Goal: Find specific page/section: Find specific page/section

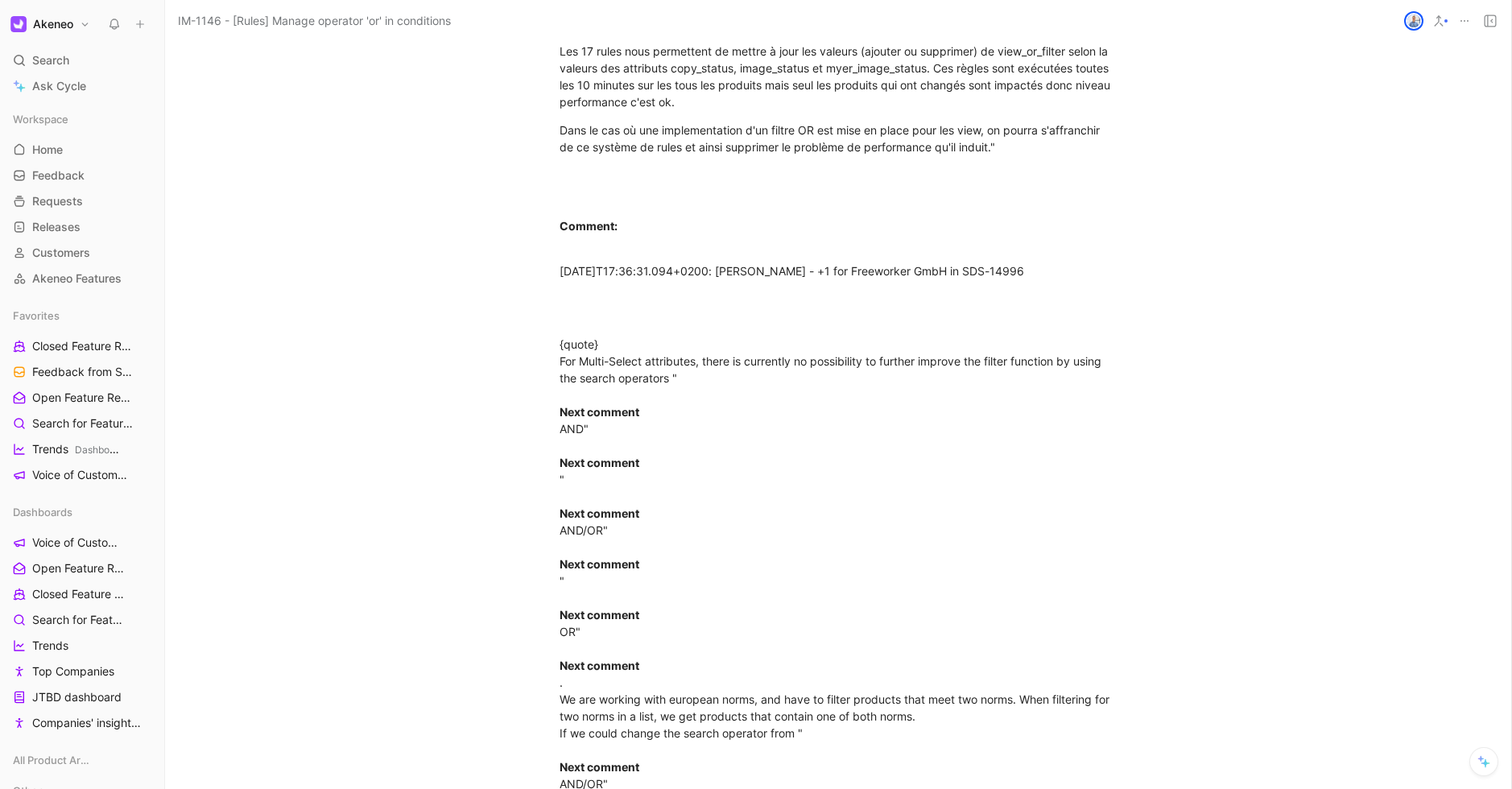
scroll to position [1735, 0]
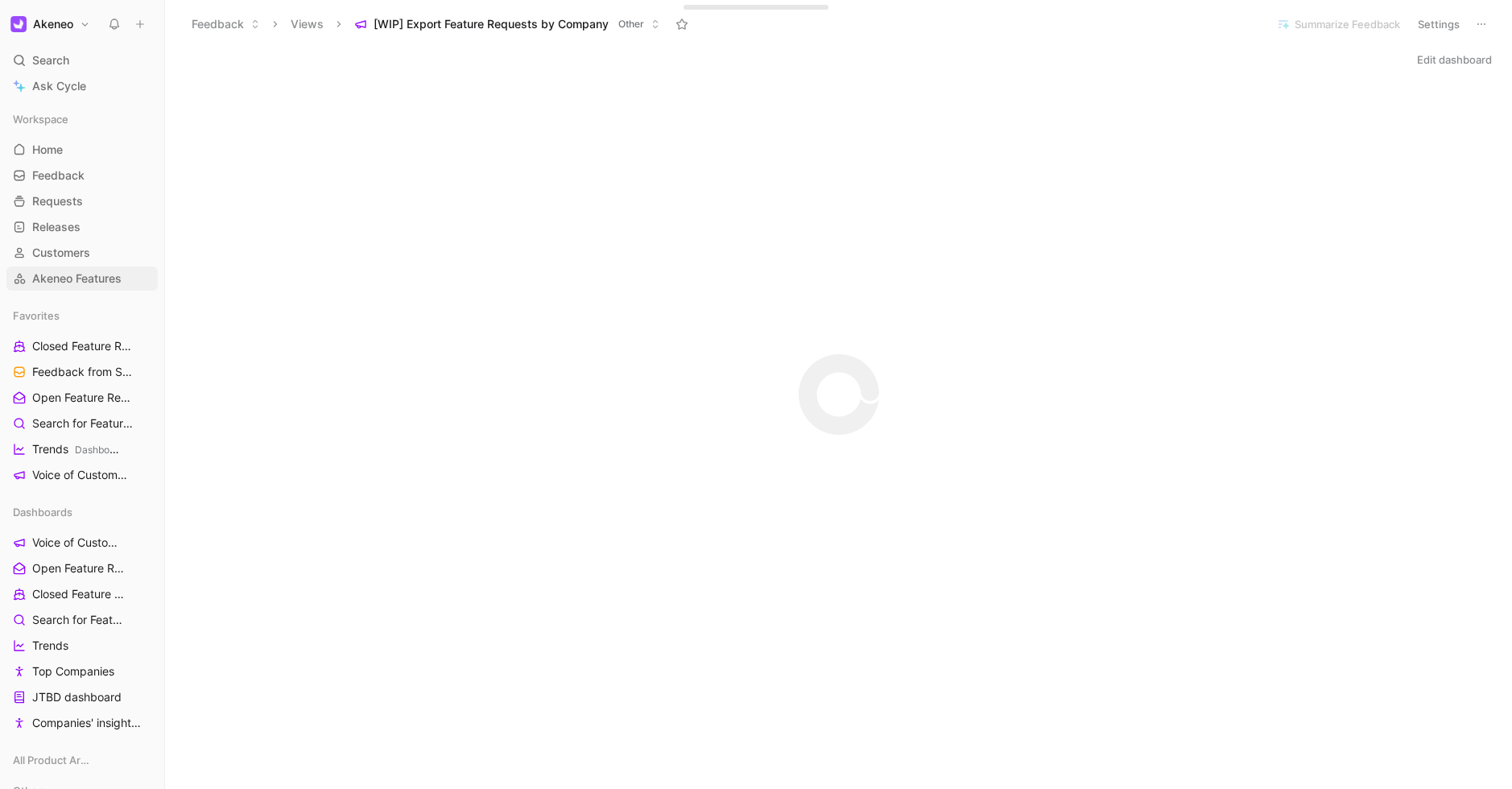
click at [66, 267] on link "Akeneo Features" at bounding box center [82, 279] width 152 height 24
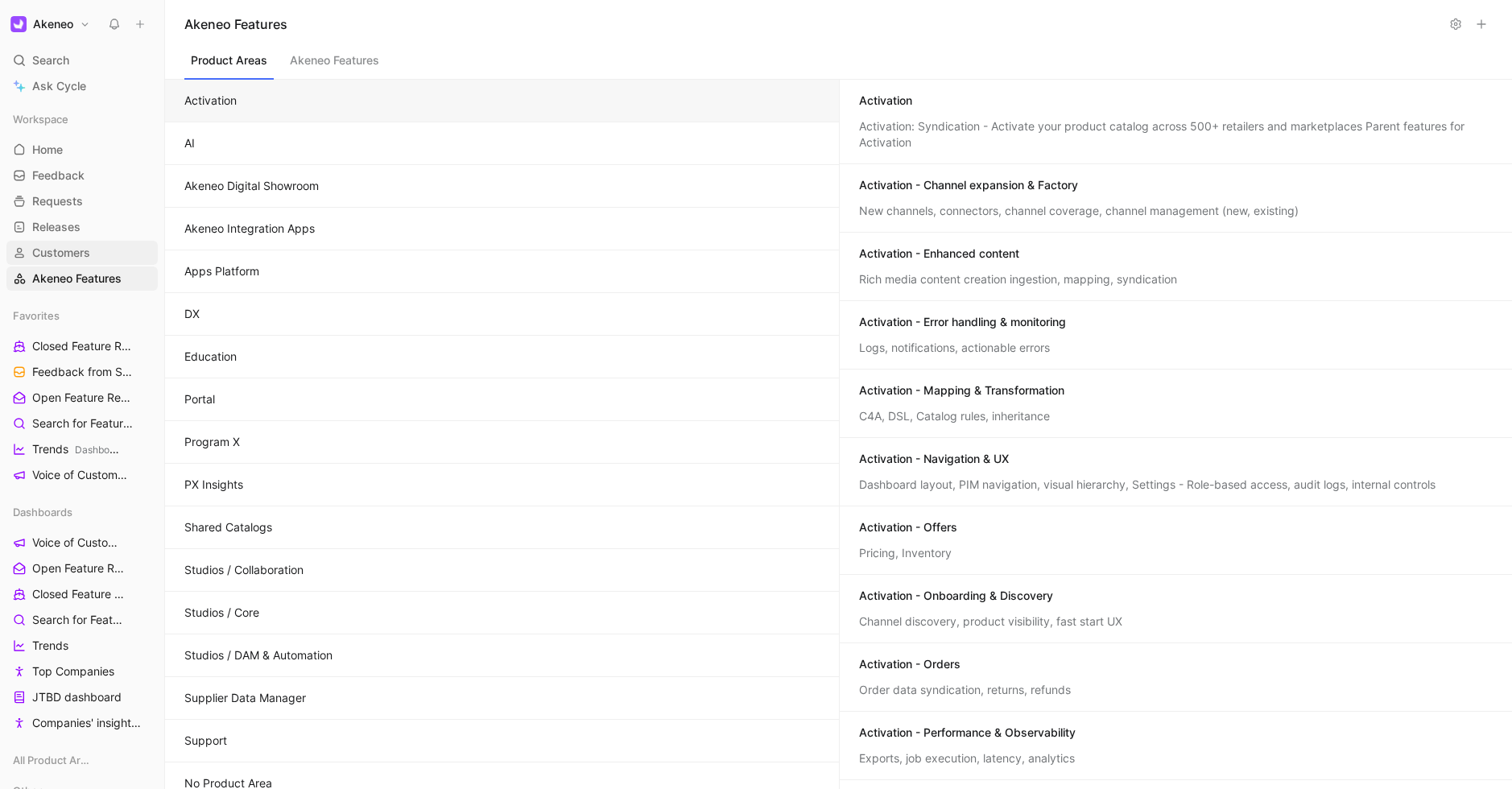
click at [92, 260] on link "Customers" at bounding box center [82, 253] width 152 height 24
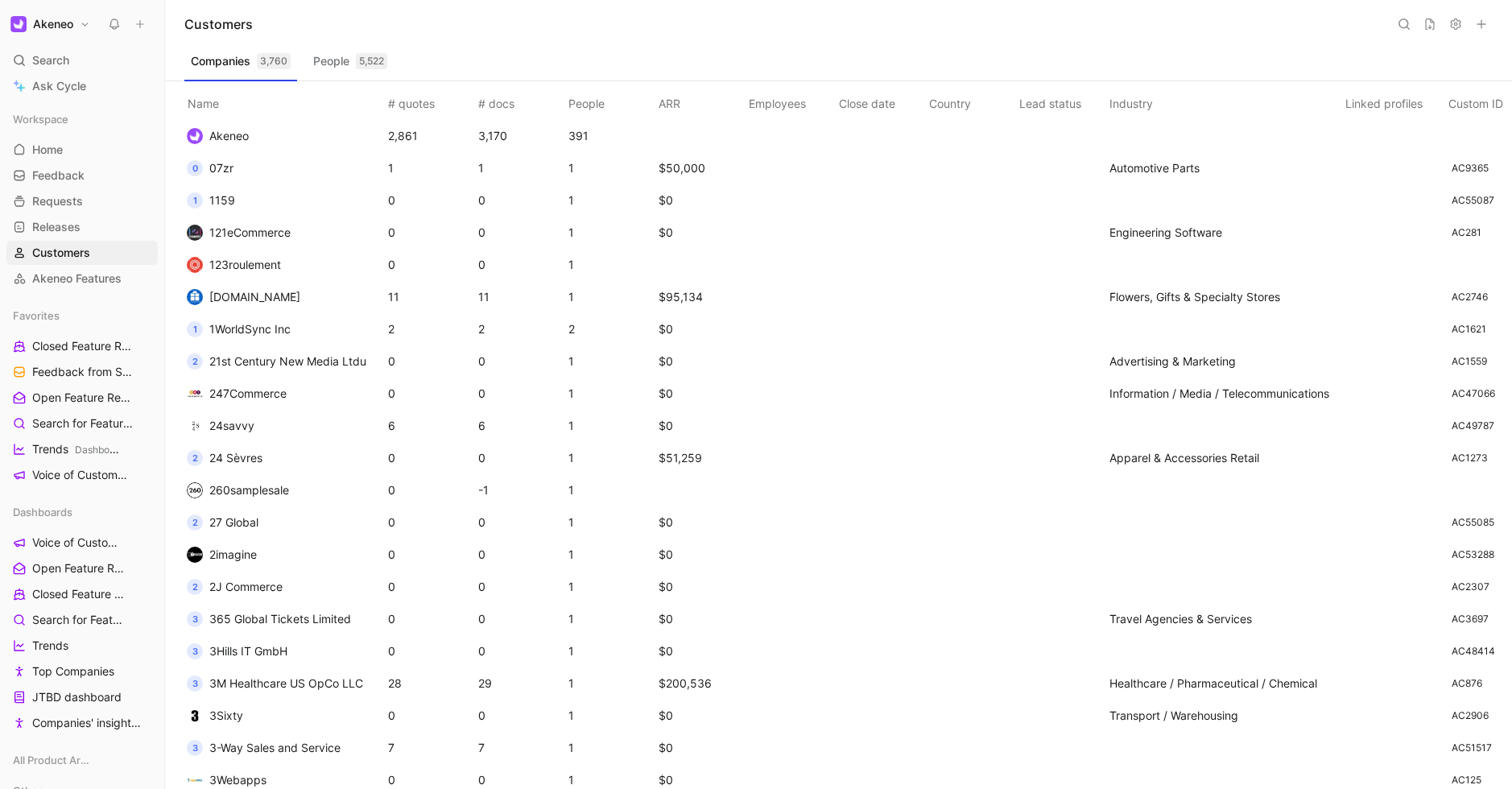
click at [1399, 28] on icon at bounding box center [1404, 24] width 13 height 13
click at [1093, 26] on div "Customers" at bounding box center [838, 24] width 1347 height 49
click at [1458, 24] on use at bounding box center [1456, 24] width 10 height 11
click at [1427, 25] on icon at bounding box center [1430, 24] width 13 height 13
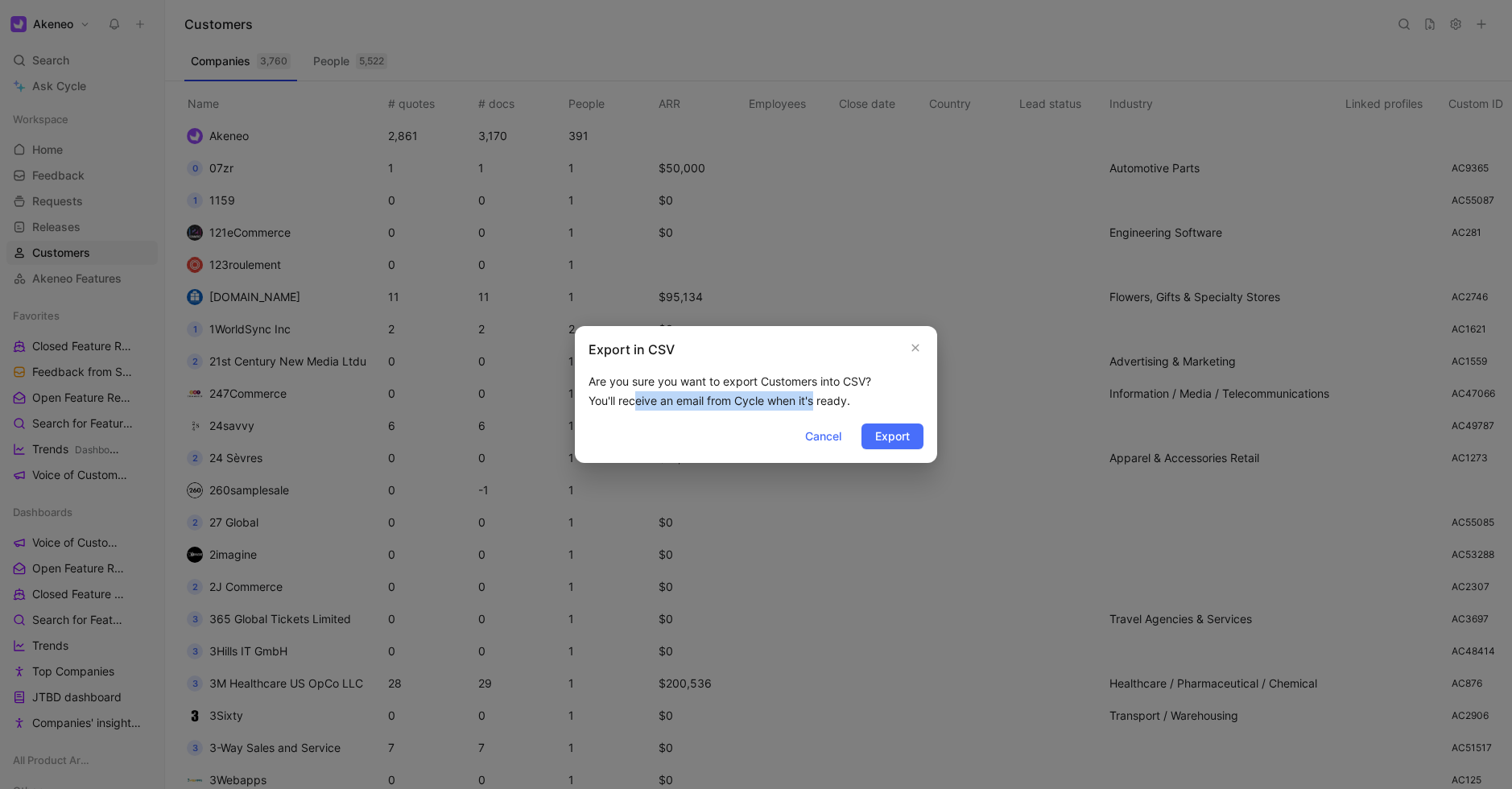
drag, startPoint x: 636, startPoint y: 402, endPoint x: 817, endPoint y: 402, distance: 181.0
click at [817, 402] on div "Are you sure you want to export Customers into CSV? You'll receive an email fro…" at bounding box center [756, 392] width 335 height 39
click at [821, 440] on span "Cancel" at bounding box center [823, 436] width 37 height 19
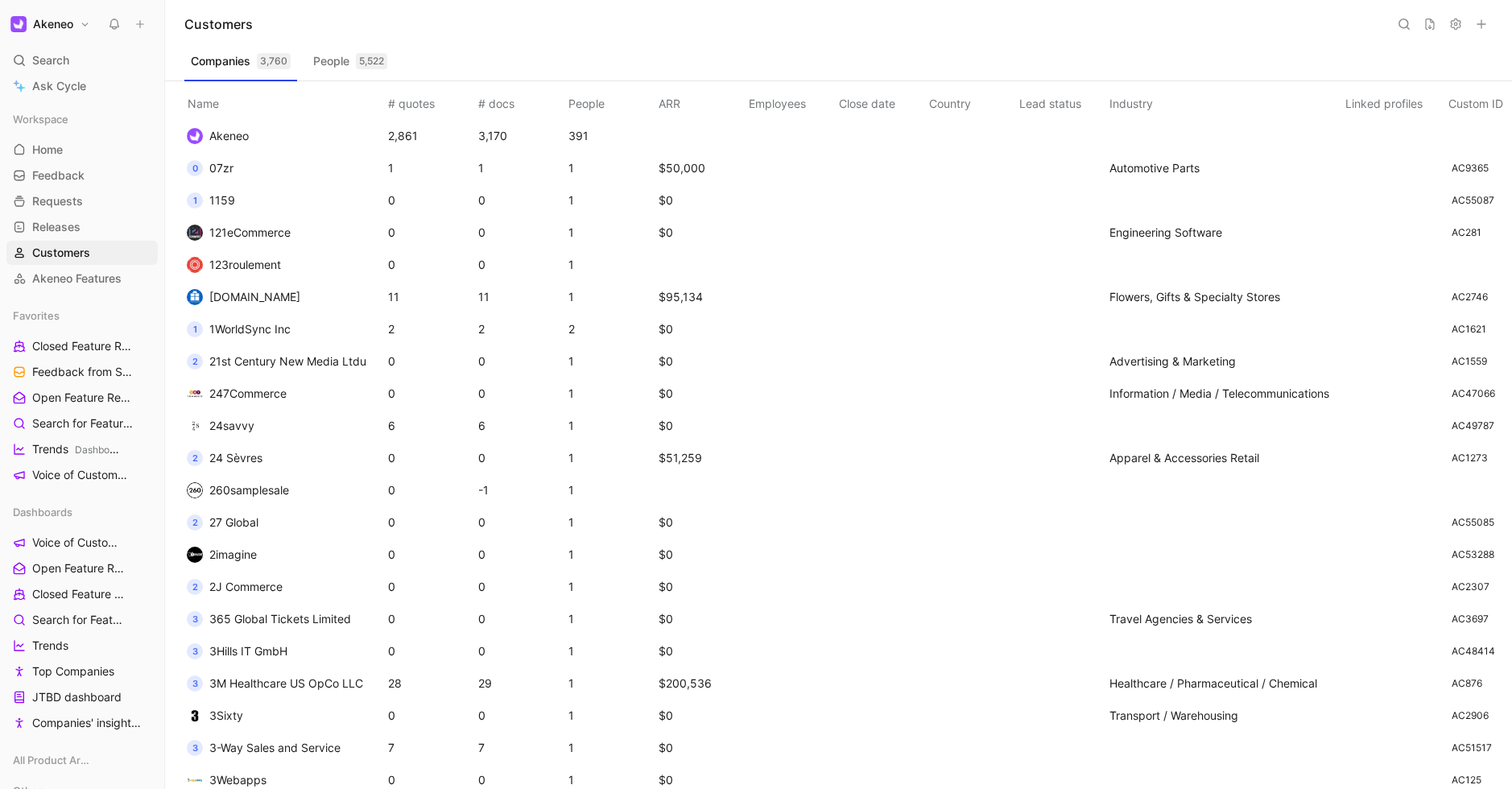
click at [1405, 23] on icon at bounding box center [1404, 24] width 13 height 13
type input "backmarket"
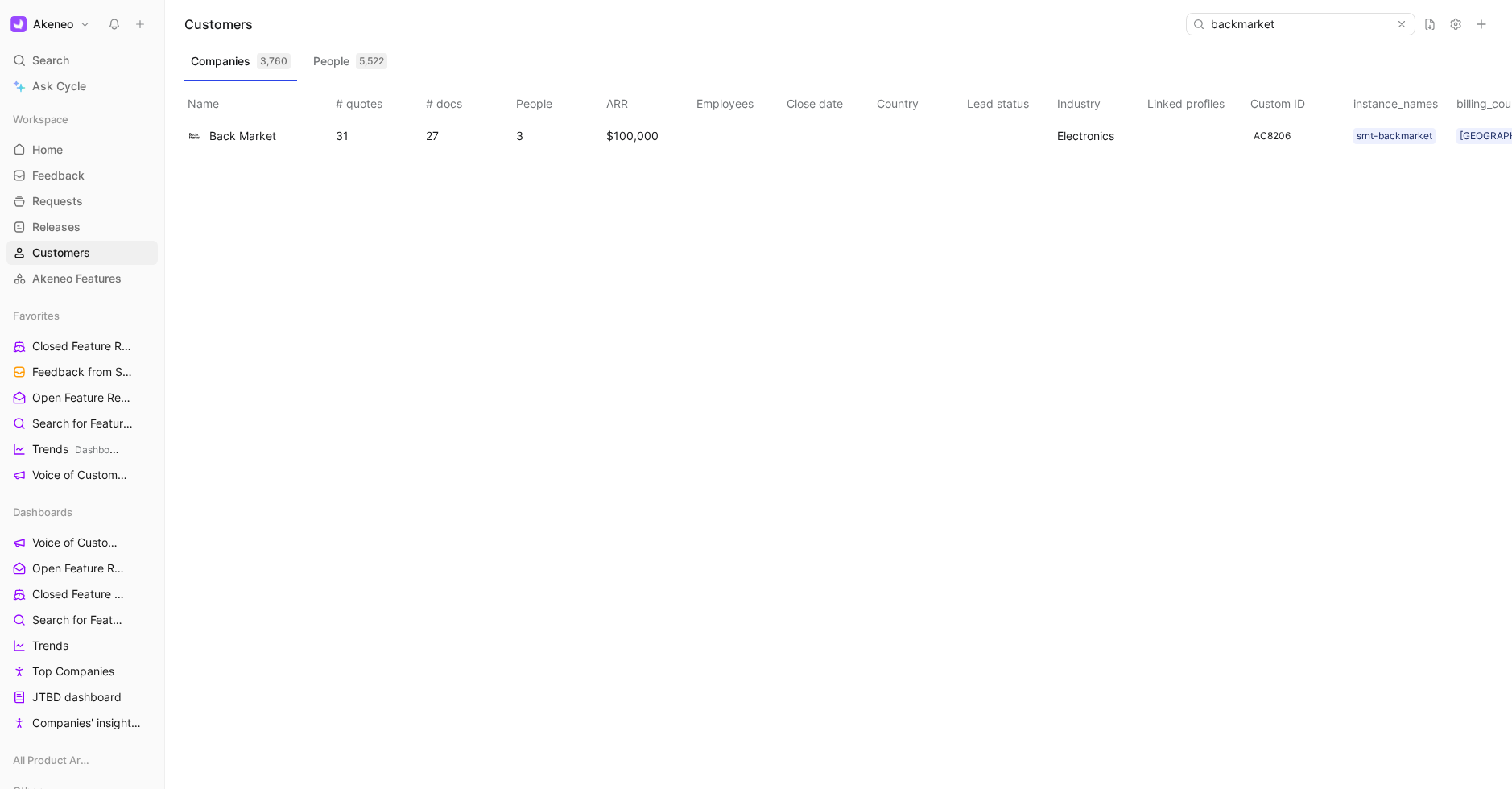
click at [230, 144] on span "Back Market" at bounding box center [243, 136] width 67 height 19
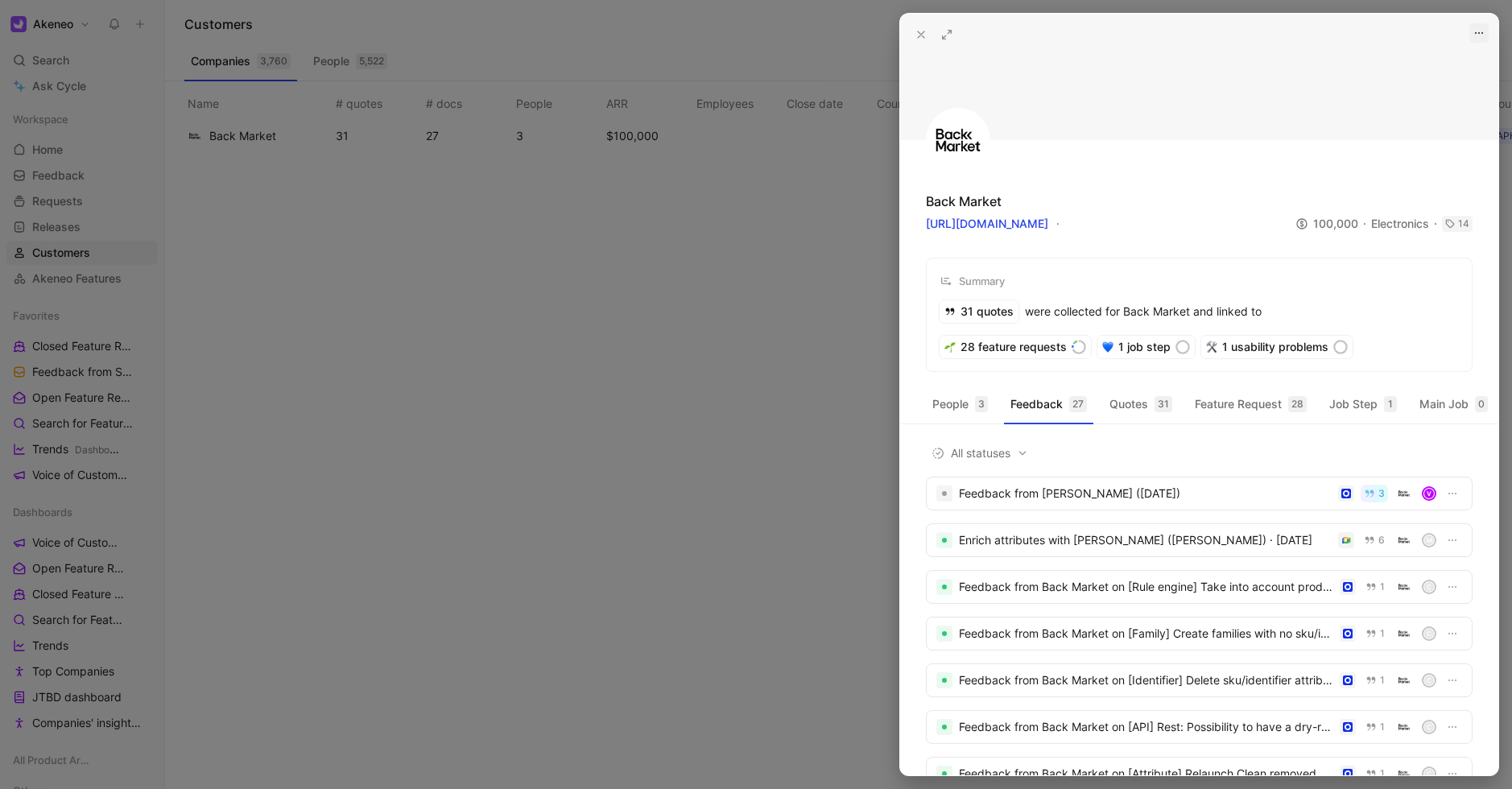
click at [1478, 36] on icon "button" at bounding box center [1480, 33] width 13 height 13
click at [944, 37] on use at bounding box center [947, 35] width 9 height 9
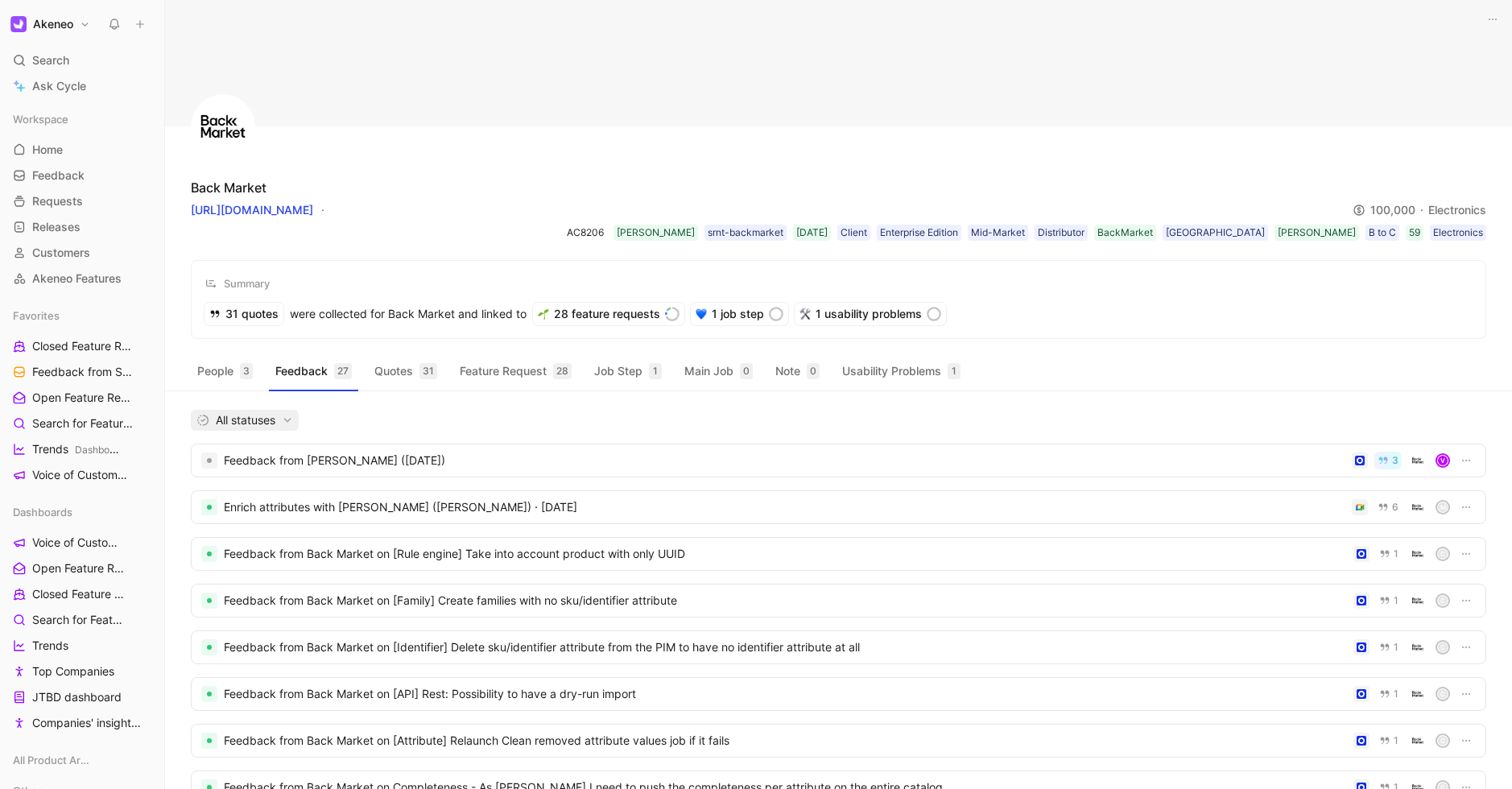
click at [252, 411] on span "All statuses" at bounding box center [244, 420] width 97 height 19
click at [1490, 22] on icon "button" at bounding box center [1493, 19] width 13 height 13
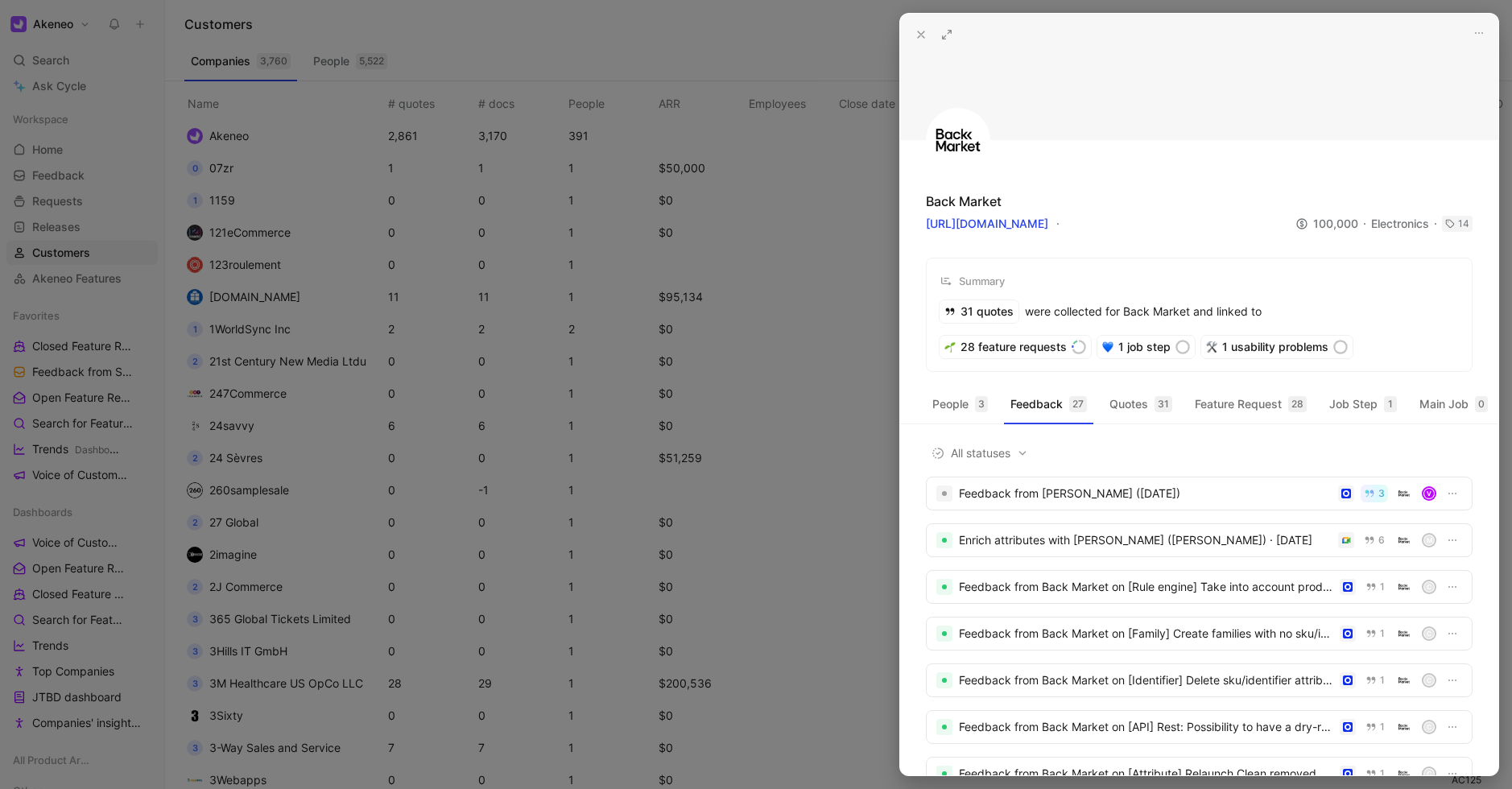
click at [918, 28] on icon at bounding box center [921, 35] width 13 height 13
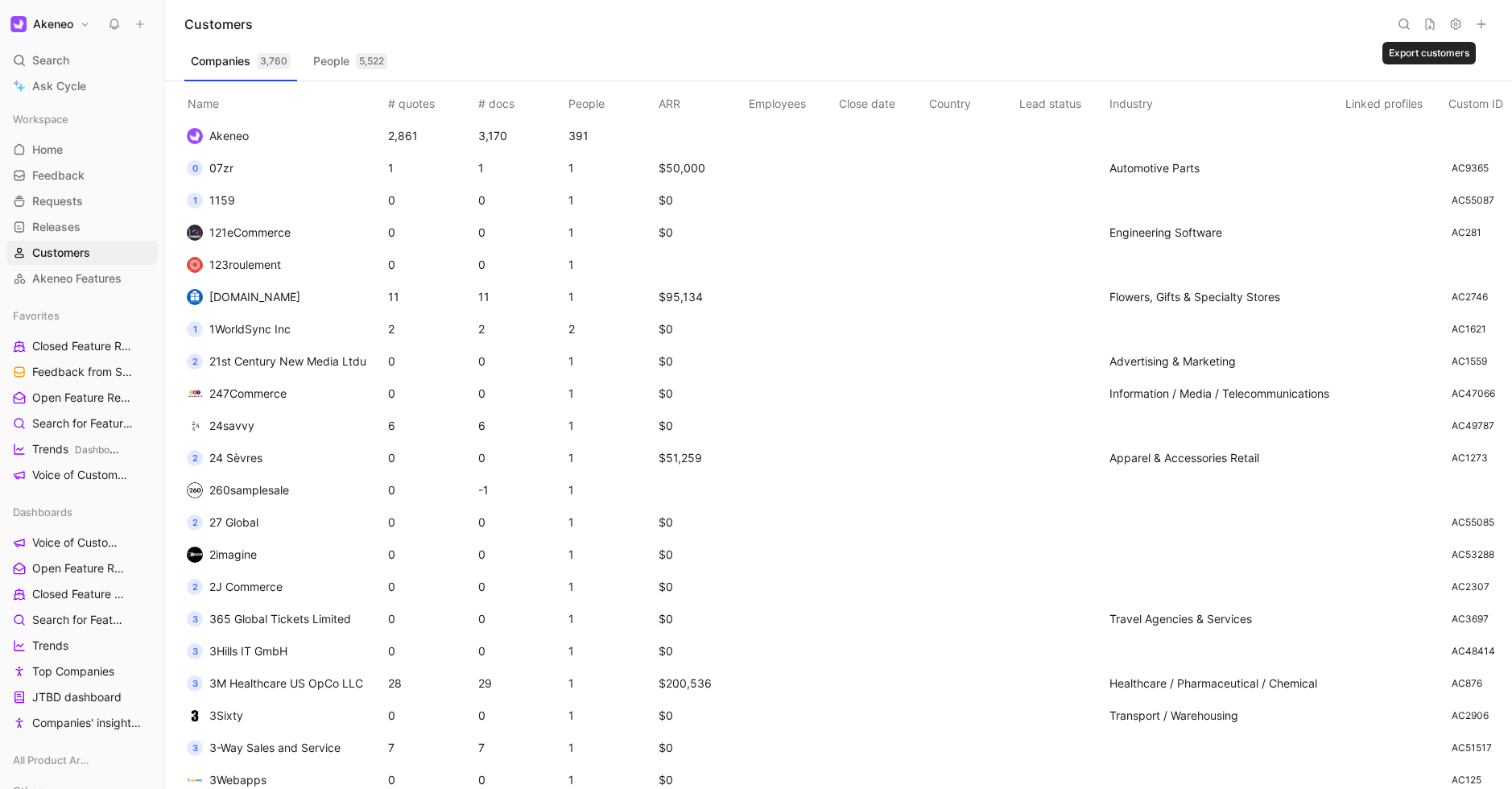
click at [1430, 32] on button at bounding box center [1430, 24] width 23 height 23
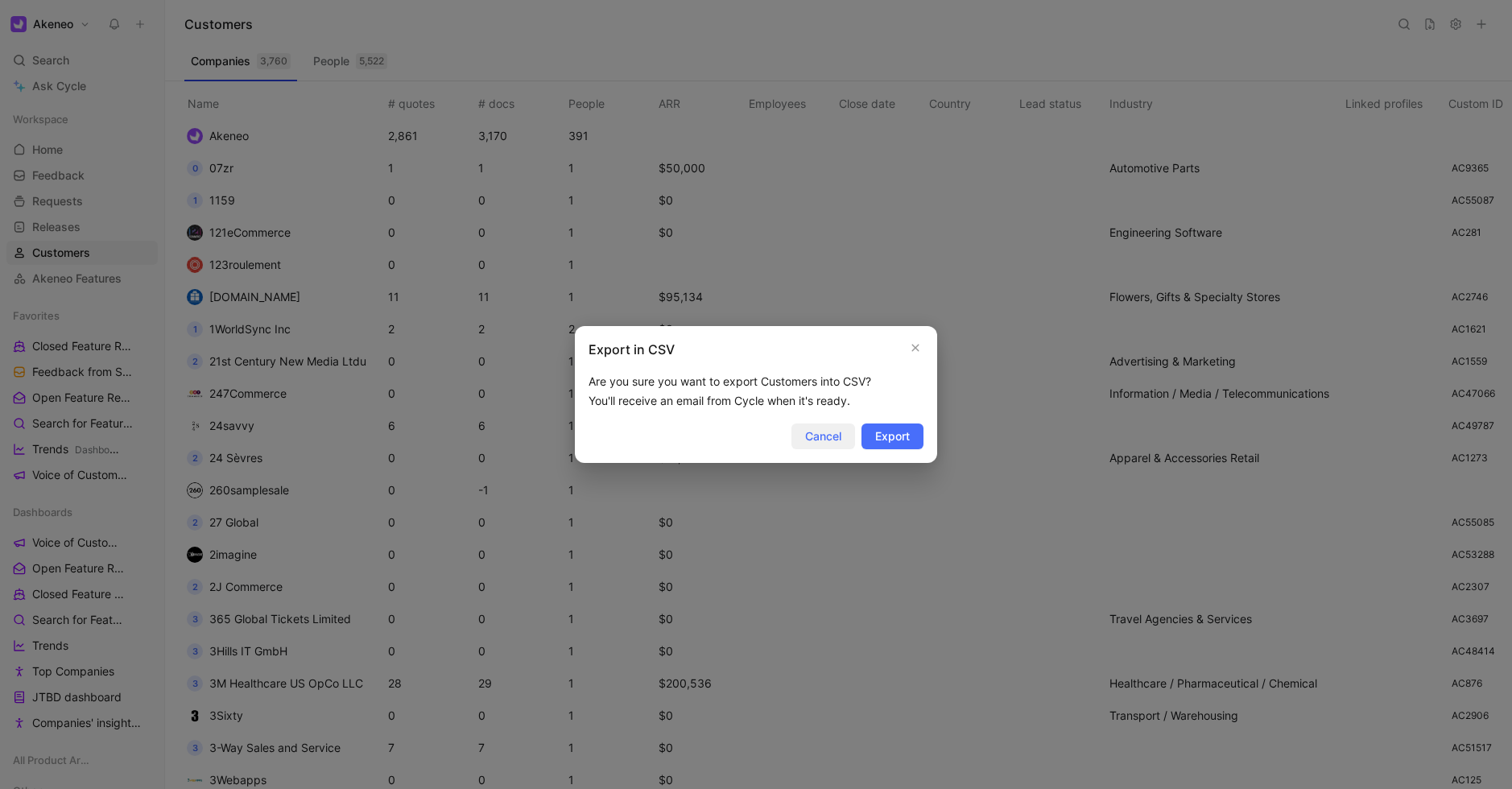
click at [809, 433] on span "Cancel" at bounding box center [823, 436] width 37 height 19
